Goal: Register for event/course

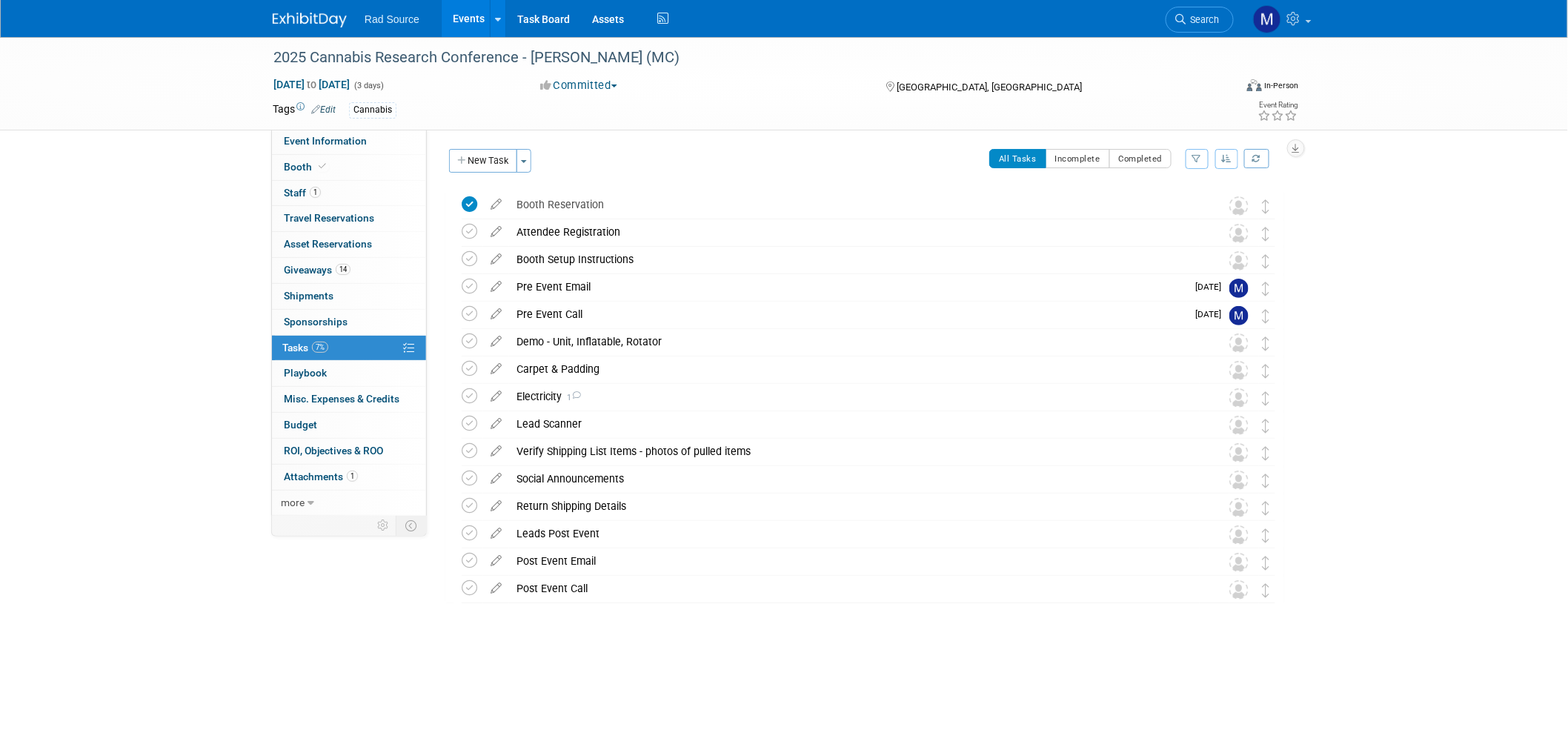
click at [319, 22] on img at bounding box center [309, 20] width 74 height 15
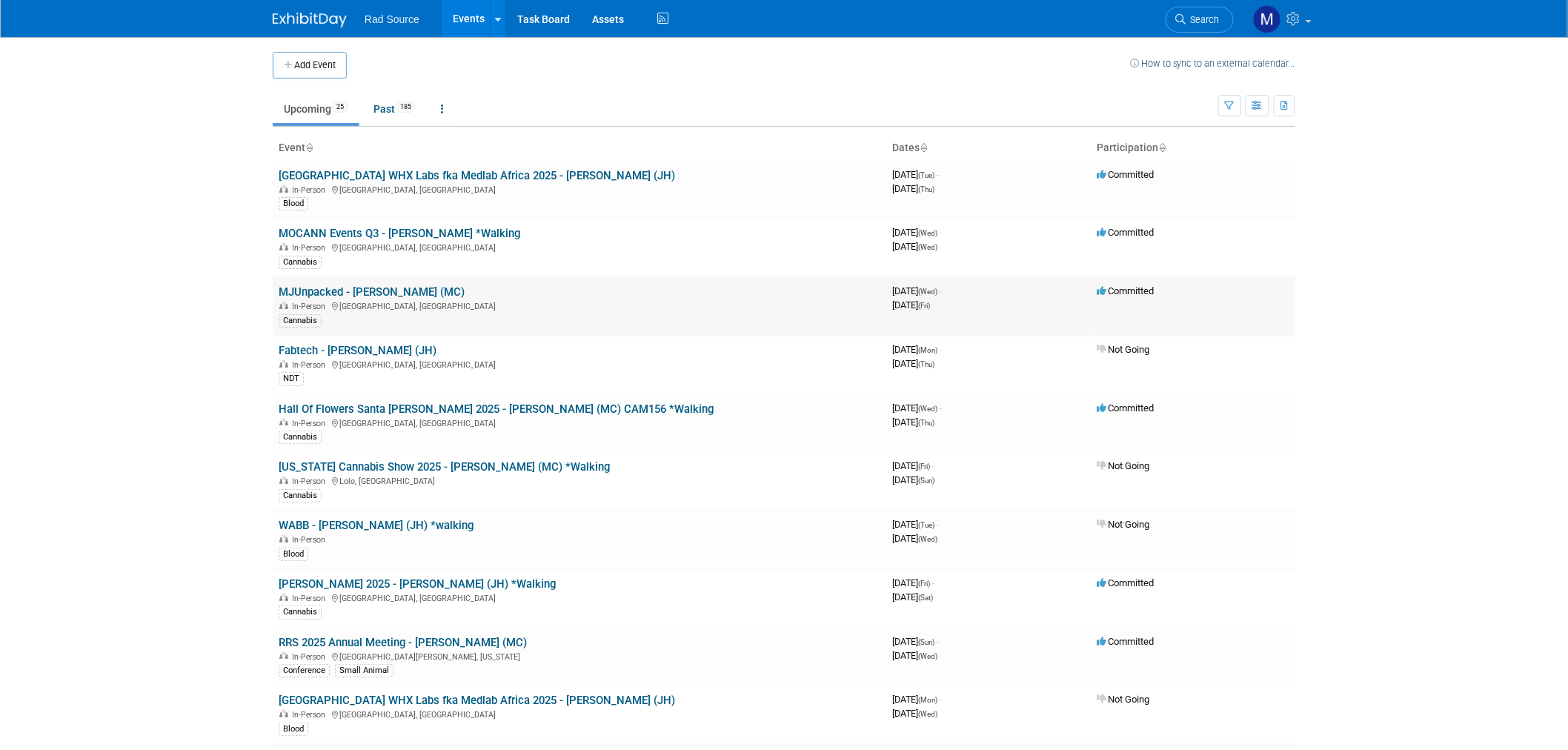
click at [371, 298] on td "MJUnpacked - Dion (MC) In-Person St. Louis, MO Cannabis" at bounding box center [579, 306] width 614 height 58
click at [376, 289] on link "MJUnpacked - [PERSON_NAME] (MC)" at bounding box center [372, 291] width 186 height 13
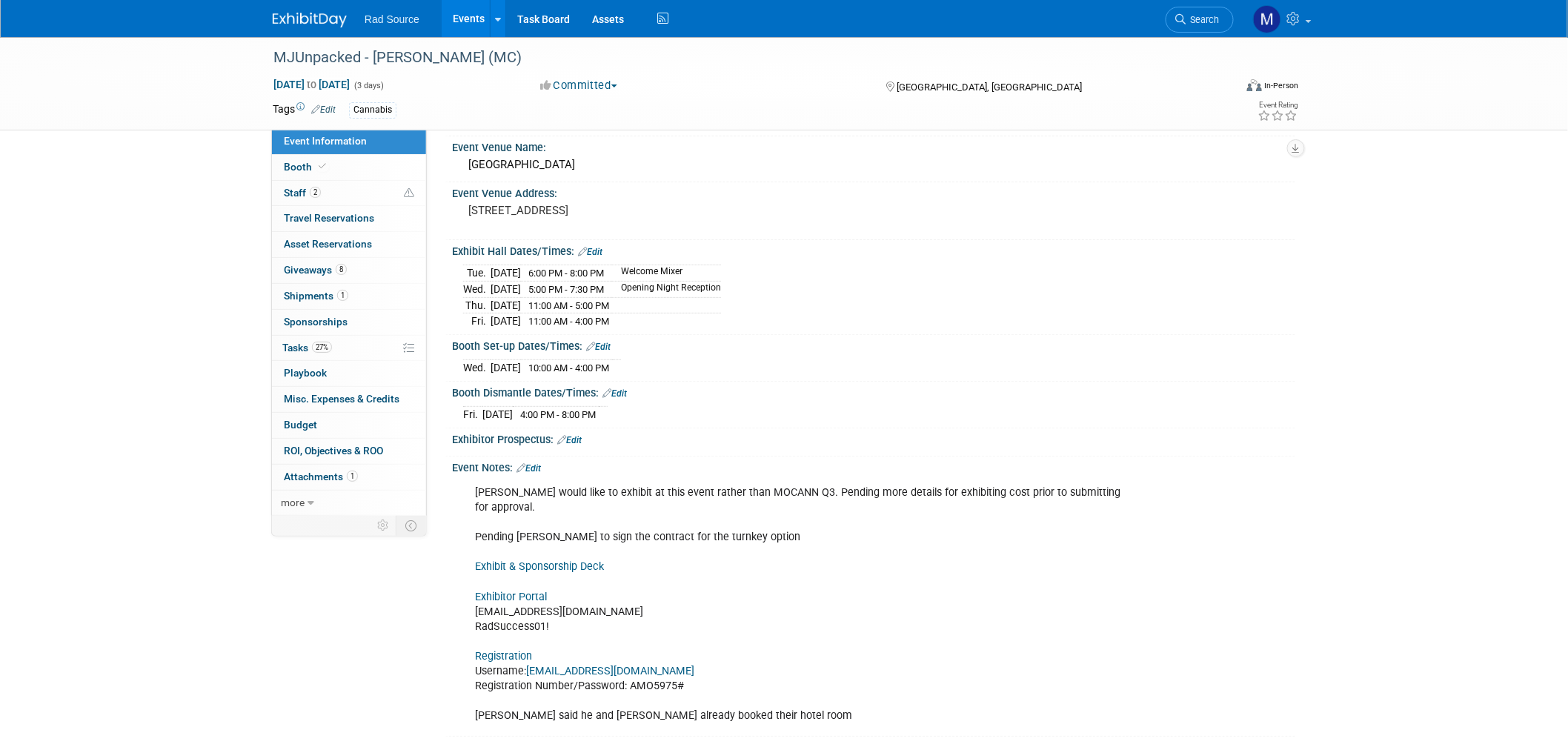
scroll to position [82, 0]
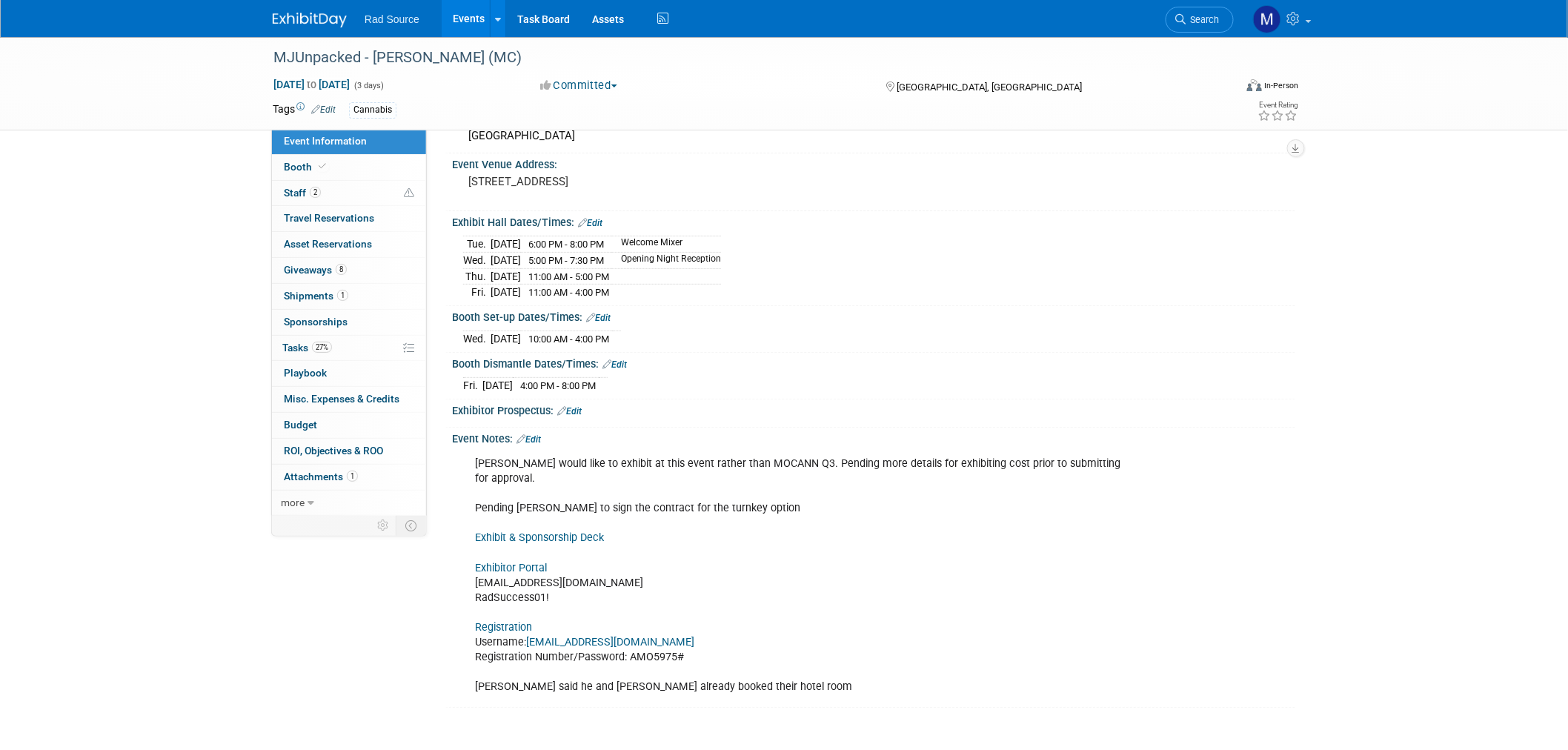
click at [504, 621] on link "Registration" at bounding box center [504, 627] width 57 height 13
